Goal: Find specific page/section: Find specific page/section

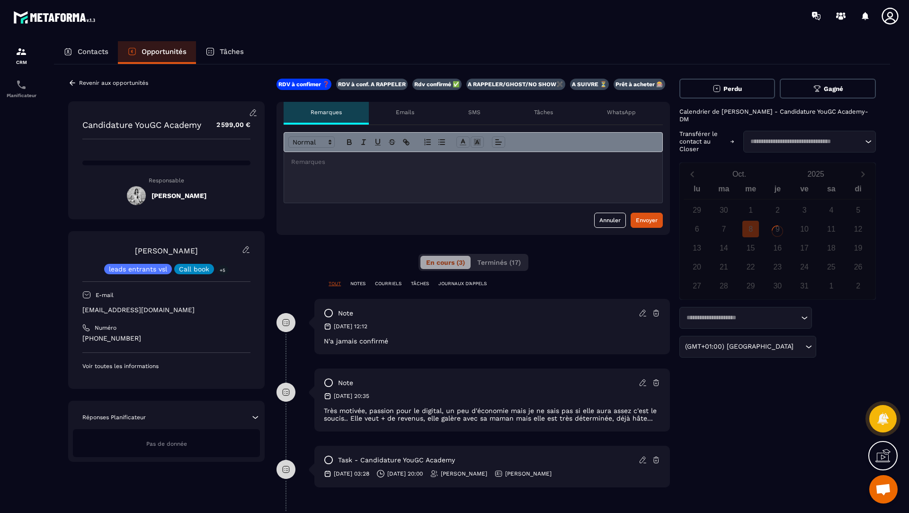
scroll to position [375, 0]
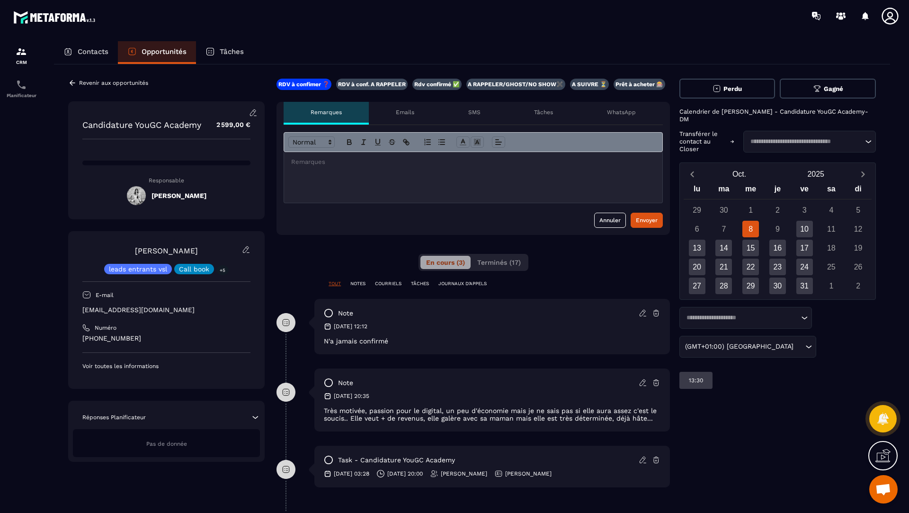
click at [176, 197] on h5 "[PERSON_NAME]" at bounding box center [178, 196] width 55 height 8
click at [169, 179] on p "Responsable" at bounding box center [166, 180] width 168 height 7
click at [170, 196] on h5 "[PERSON_NAME]" at bounding box center [178, 196] width 55 height 8
click at [253, 111] on icon at bounding box center [253, 112] width 9 height 9
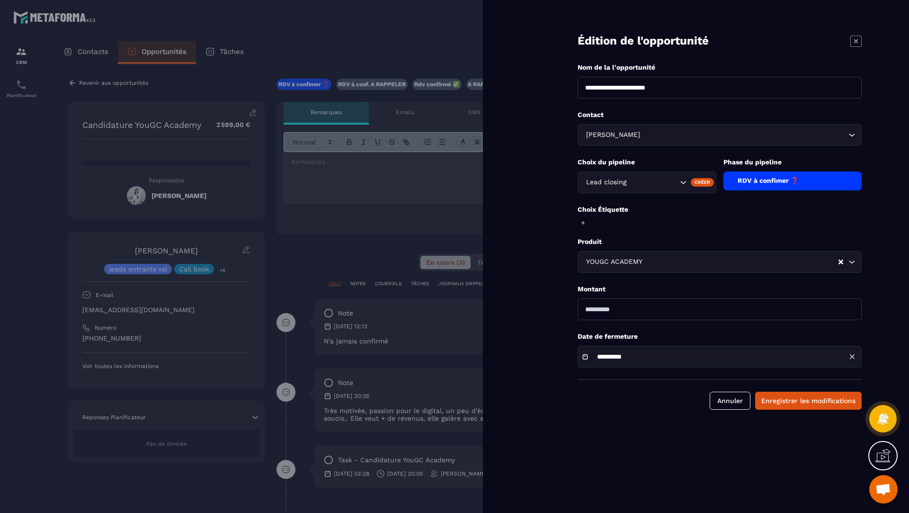
click at [854, 38] on icon at bounding box center [855, 41] width 11 height 11
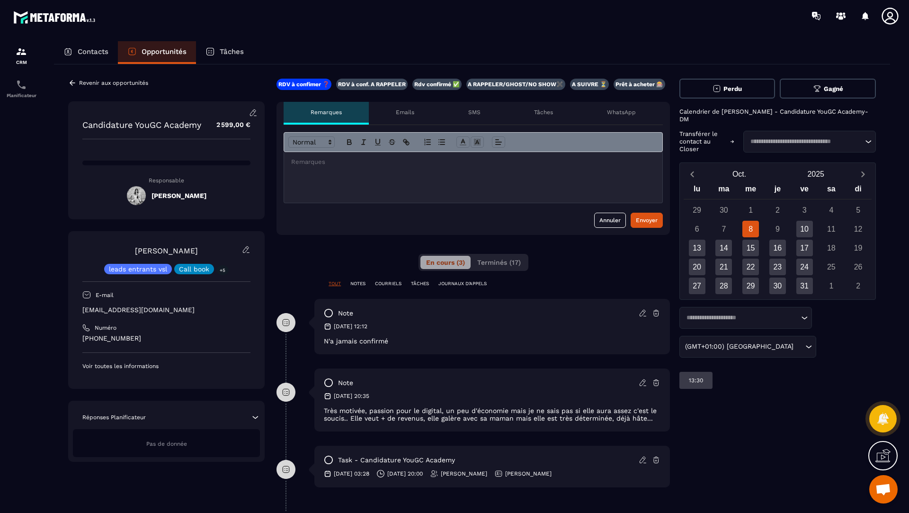
click at [73, 82] on icon at bounding box center [73, 82] width 6 height 5
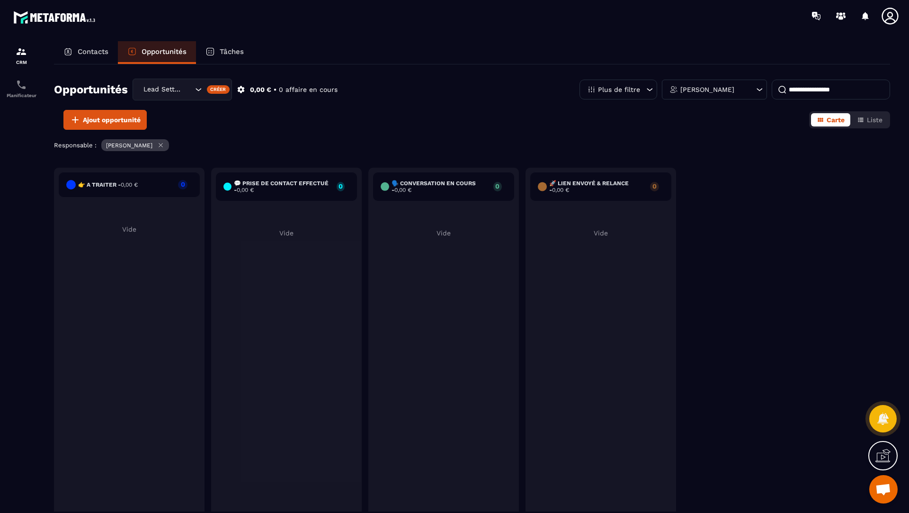
click at [803, 90] on input at bounding box center [831, 90] width 118 height 20
type input "**********"
click at [78, 52] on p "Contacts" at bounding box center [93, 51] width 31 height 9
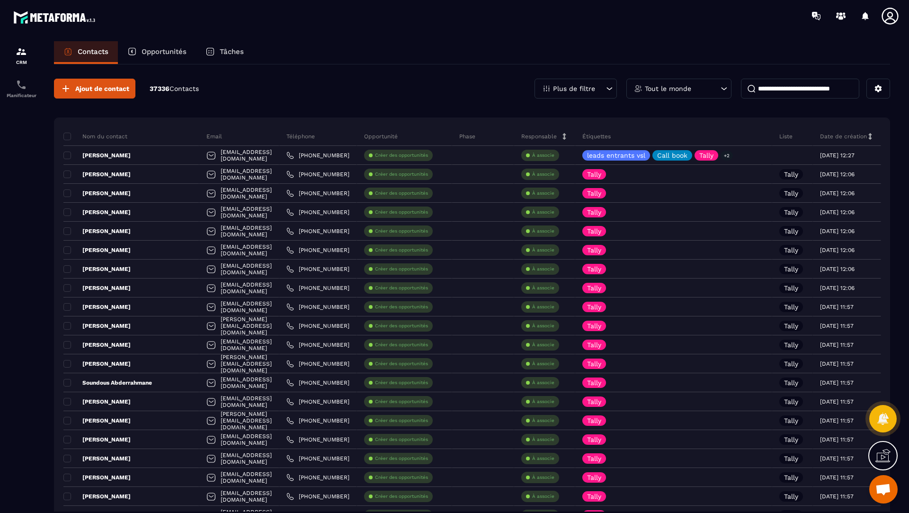
click at [807, 88] on input at bounding box center [800, 89] width 118 height 20
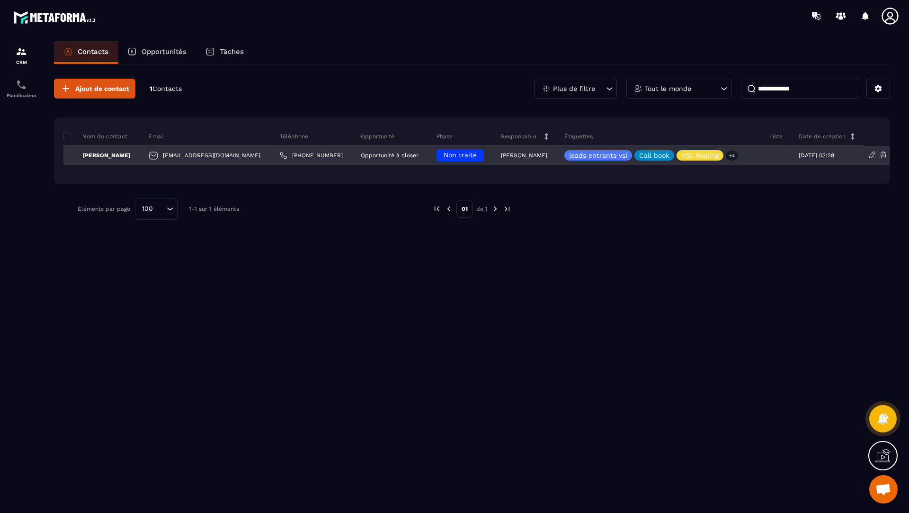
type input "**********"
click at [115, 154] on p "[PERSON_NAME]" at bounding box center [96, 155] width 67 height 8
